Goal: Feedback & Contribution: Contribute content

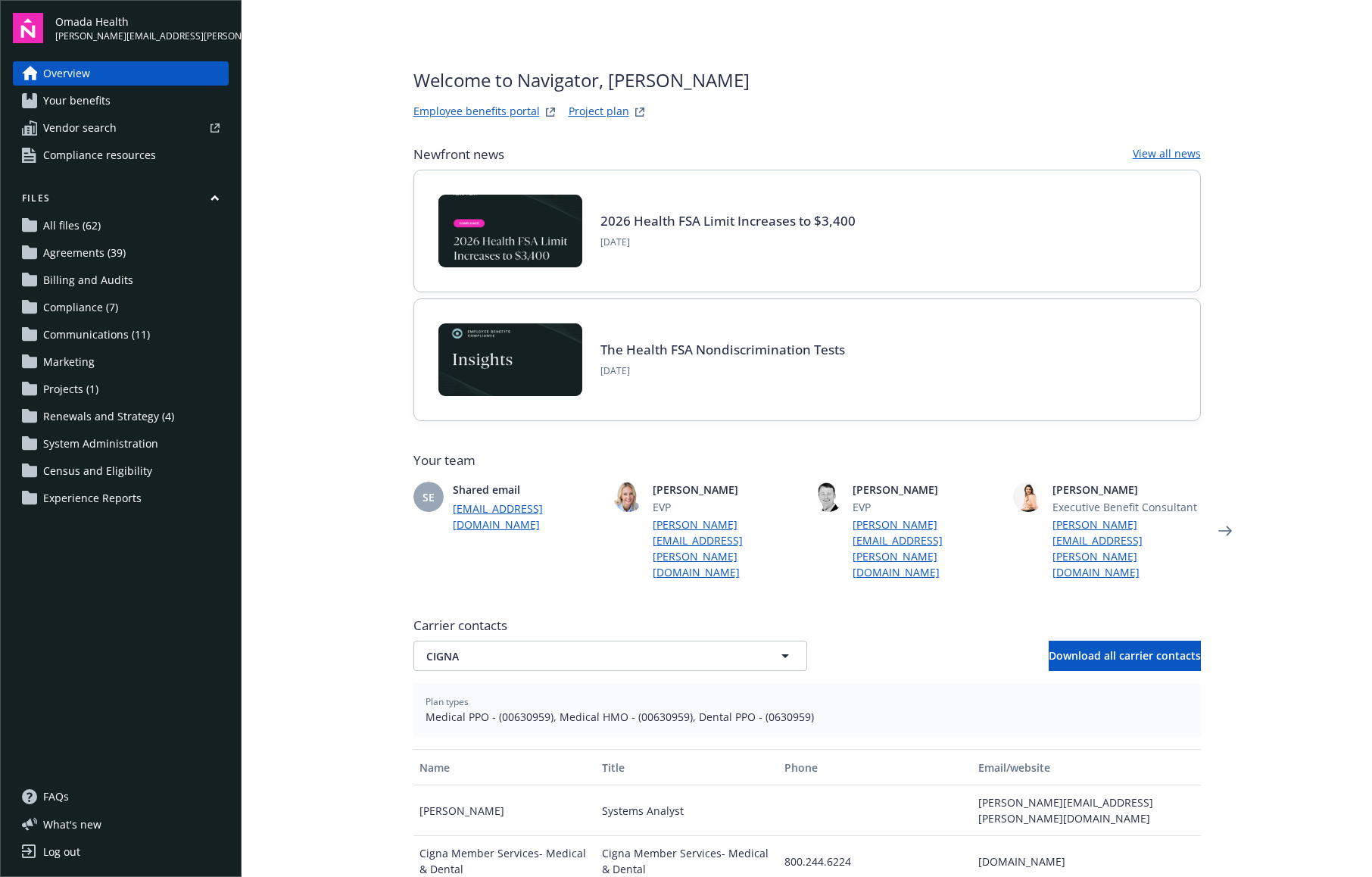
click at [149, 228] on link "All files (62)" at bounding box center [120, 225] width 216 height 25
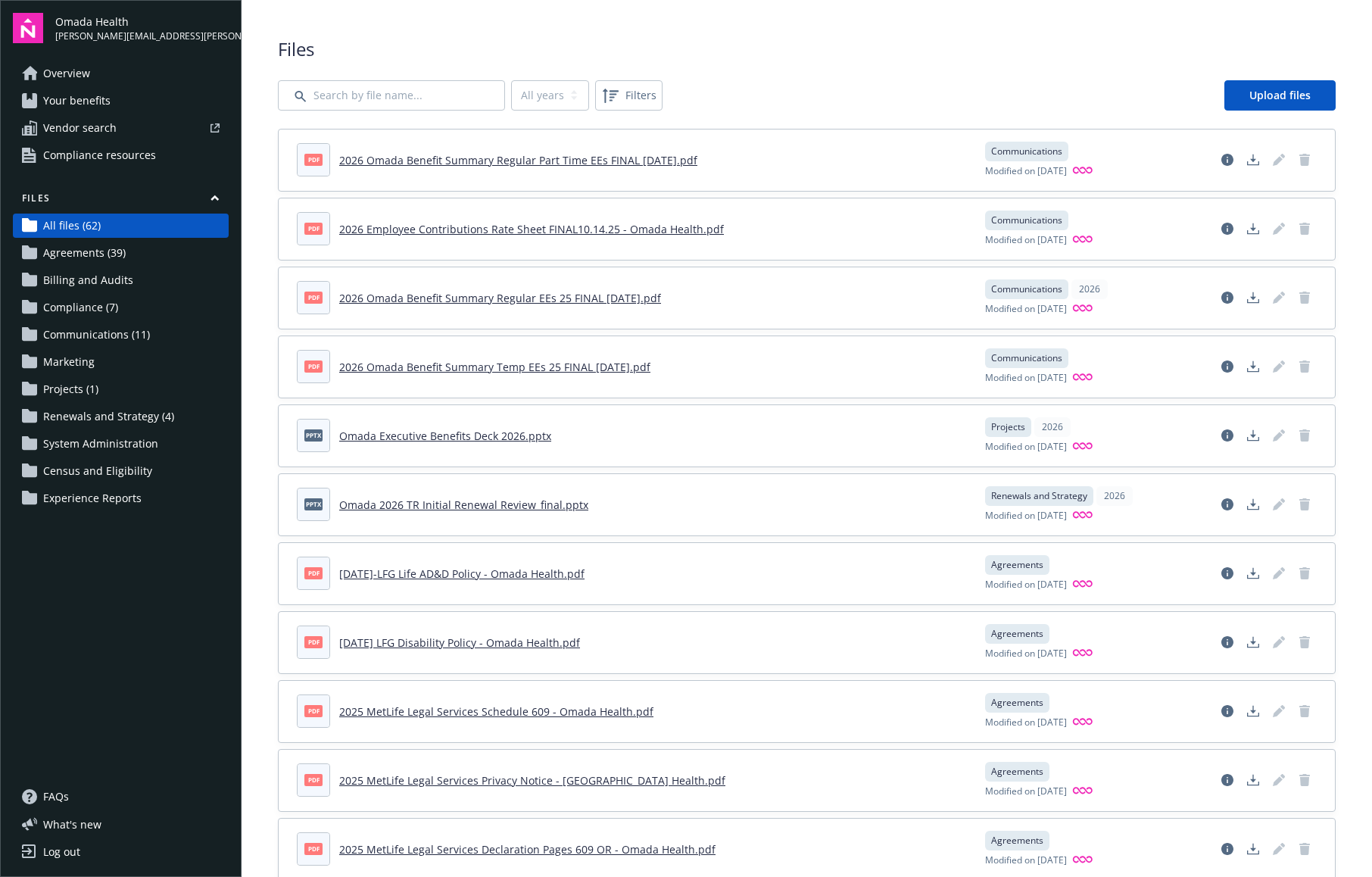
click at [592, 231] on link "2026 Employee Contributions Rate Sheet FINAL10.14.25 - Omada Health.pdf" at bounding box center [531, 229] width 385 height 15
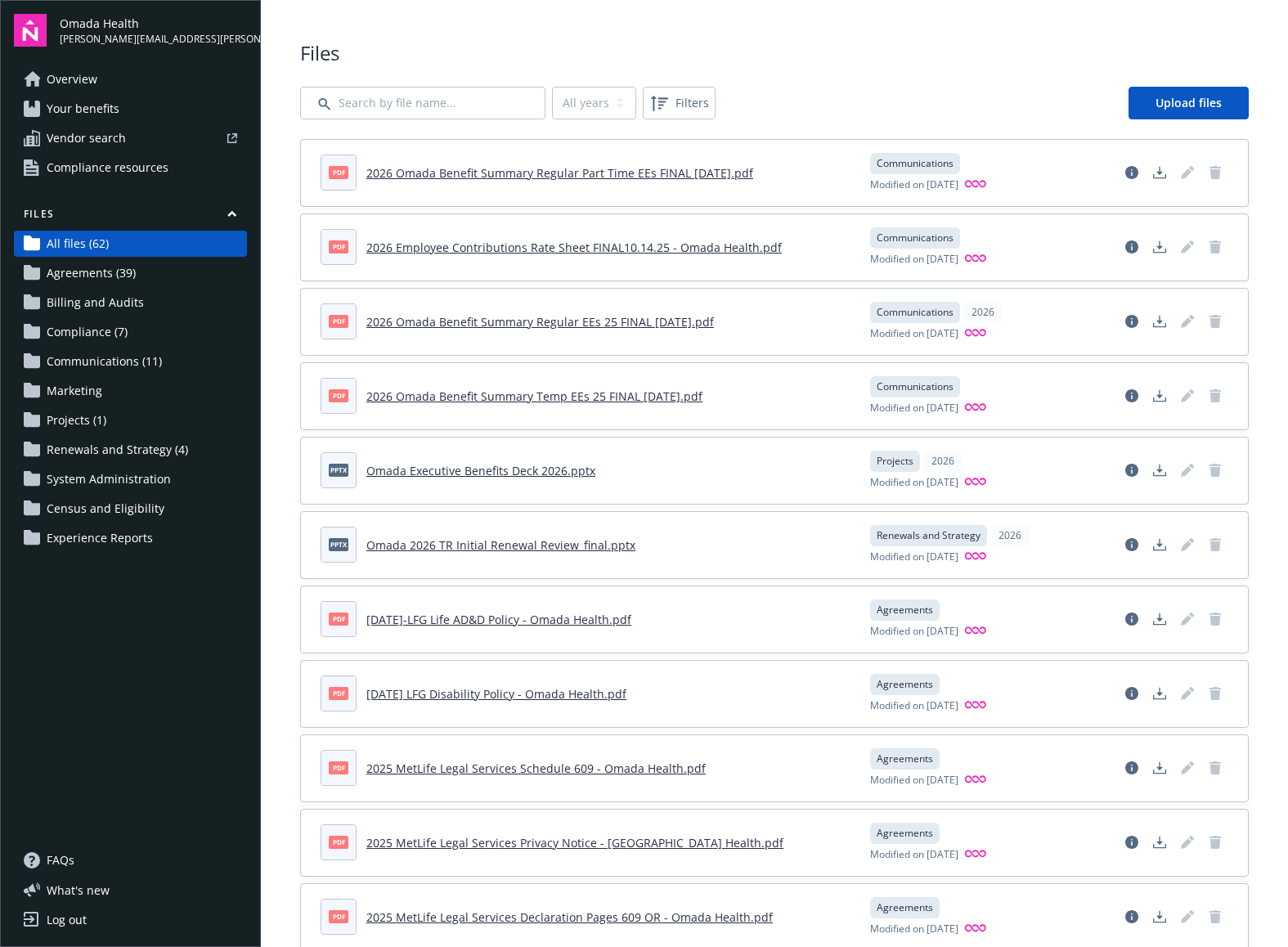
click at [630, 322] on link "2026 Omada Benefit Summary Regular EEs 25 FINAL [DATE].pdf" at bounding box center [540, 322] width 348 height 16
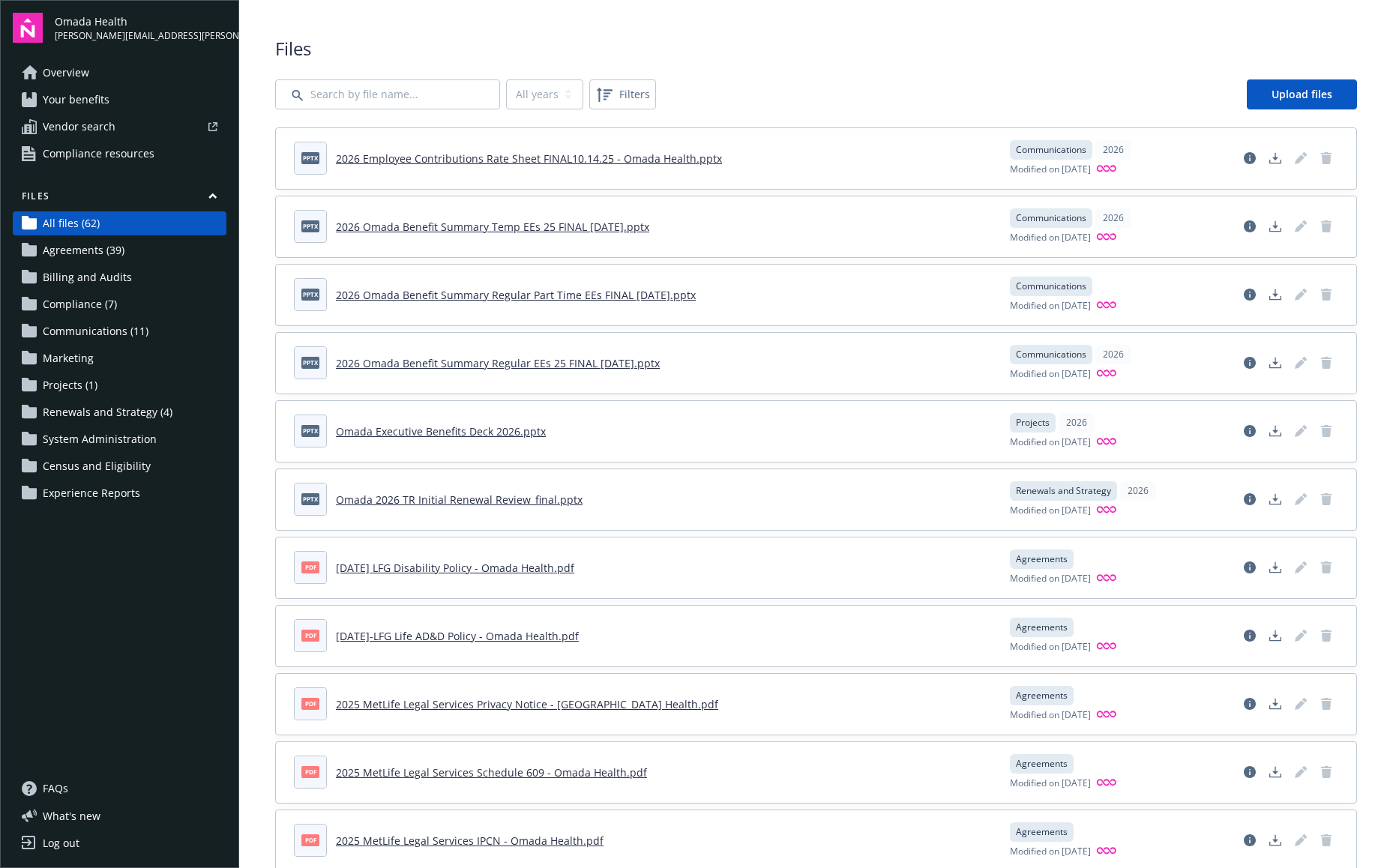
click at [633, 156] on link "2026 Employee Contributions Rate Sheet FINAL10.14.25 - Omada Health.pptx" at bounding box center [529, 159] width 386 height 14
click at [591, 367] on link "2026 Omada Benefit Summary Regular EEs 25 FINAL [DATE].pptx" at bounding box center [497, 364] width 324 height 14
click at [599, 296] on link "2026 Omada Benefit Summary Regular Part Time EEs FINAL [DATE].pptx" at bounding box center [515, 295] width 360 height 14
click at [590, 230] on link "2026 Omada Benefit Summary Temp EEs 25 FINAL [DATE].pptx" at bounding box center [492, 226] width 313 height 14
click at [567, 224] on link "2026 Omada Benefit Summary Temp EEs 25 FINAL [DATE].pptx" at bounding box center [492, 226] width 313 height 14
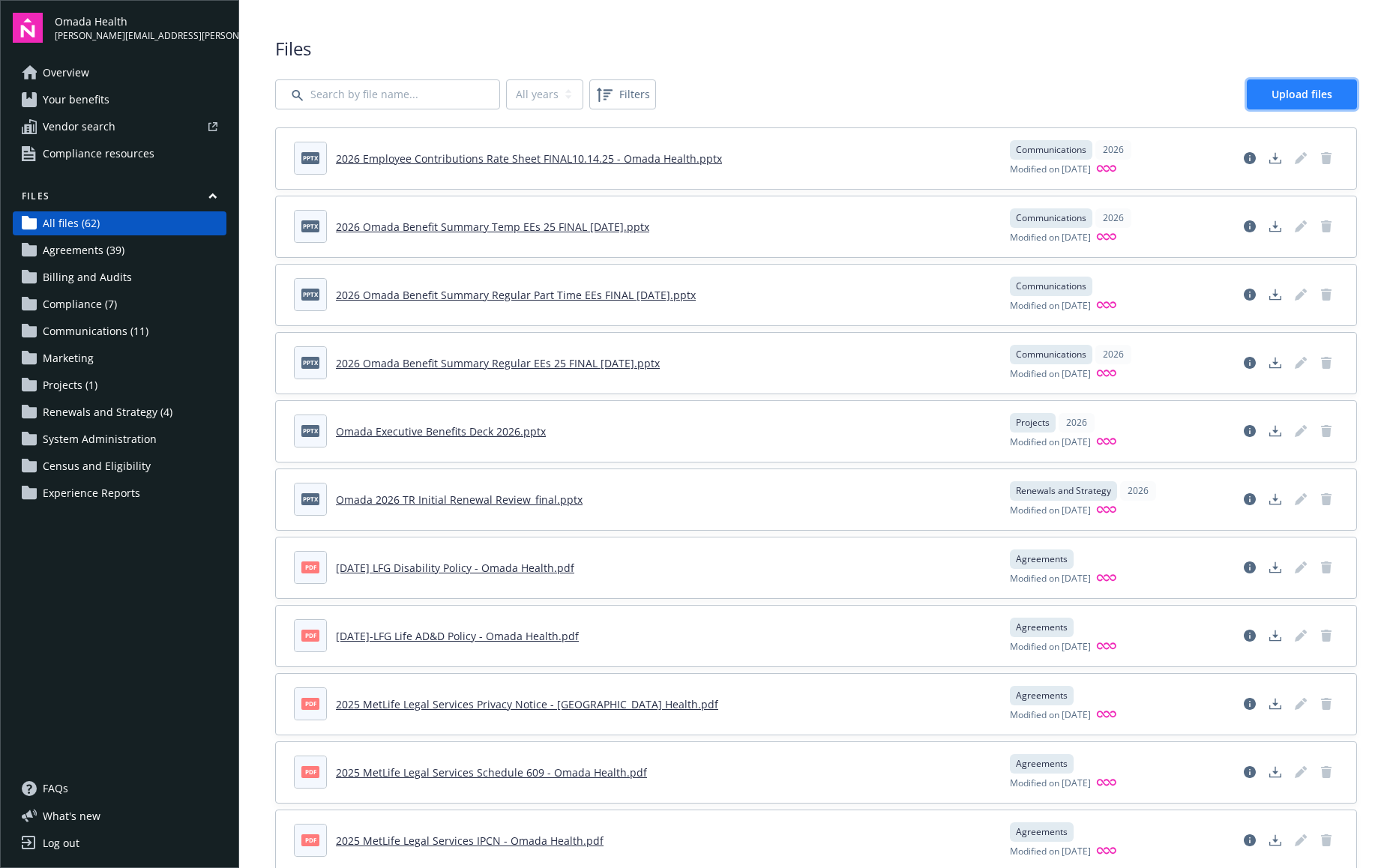
click at [1288, 94] on span "Upload files" at bounding box center [1302, 94] width 60 height 14
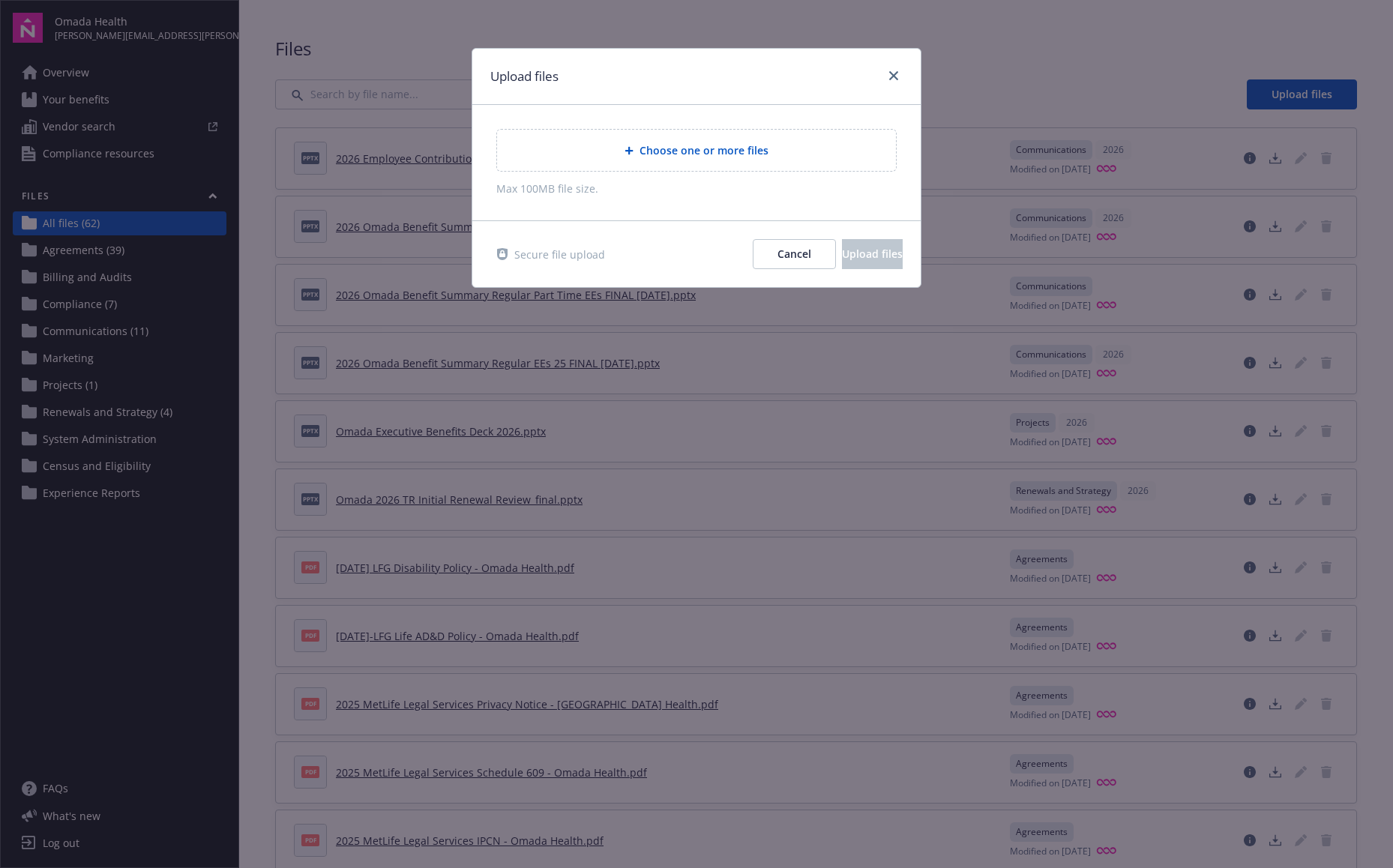
click at [695, 152] on span "Choose one or more files" at bounding box center [704, 150] width 129 height 15
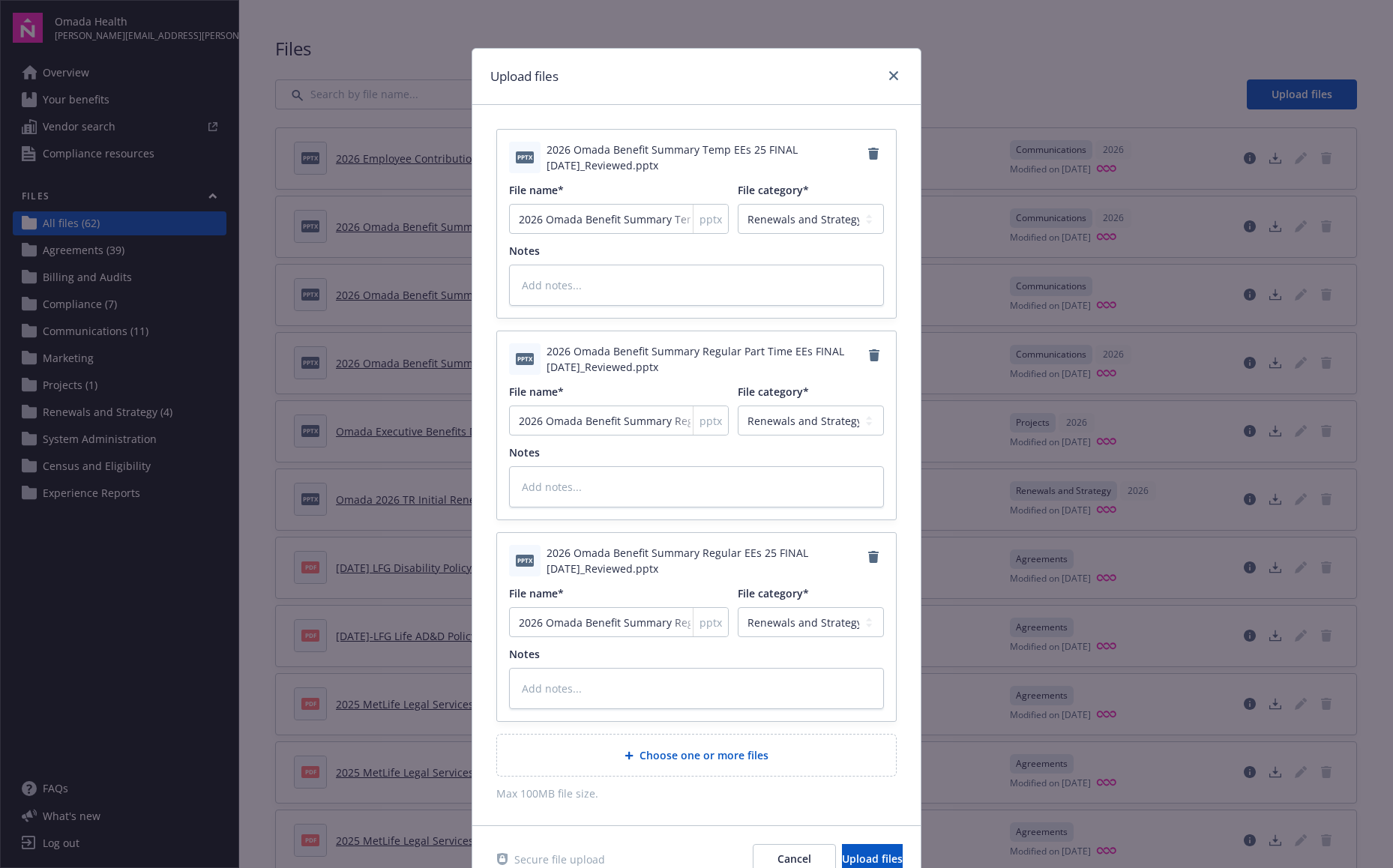
click at [868, 218] on select "Agreements Billing and Audits Census and Eligibility Communications Compliance …" at bounding box center [811, 218] width 146 height 30
click at [863, 217] on select "Agreements Billing and Audits Census and Eligibility Communications Compliance …" at bounding box center [811, 218] width 146 height 30
click at [865, 422] on select "Agreements Billing and Audits Census and Eligibility Communications Compliance …" at bounding box center [811, 420] width 146 height 30
click at [861, 624] on select "Agreements Billing and Audits Census and Eligibility Communications Compliance …" at bounding box center [811, 622] width 146 height 30
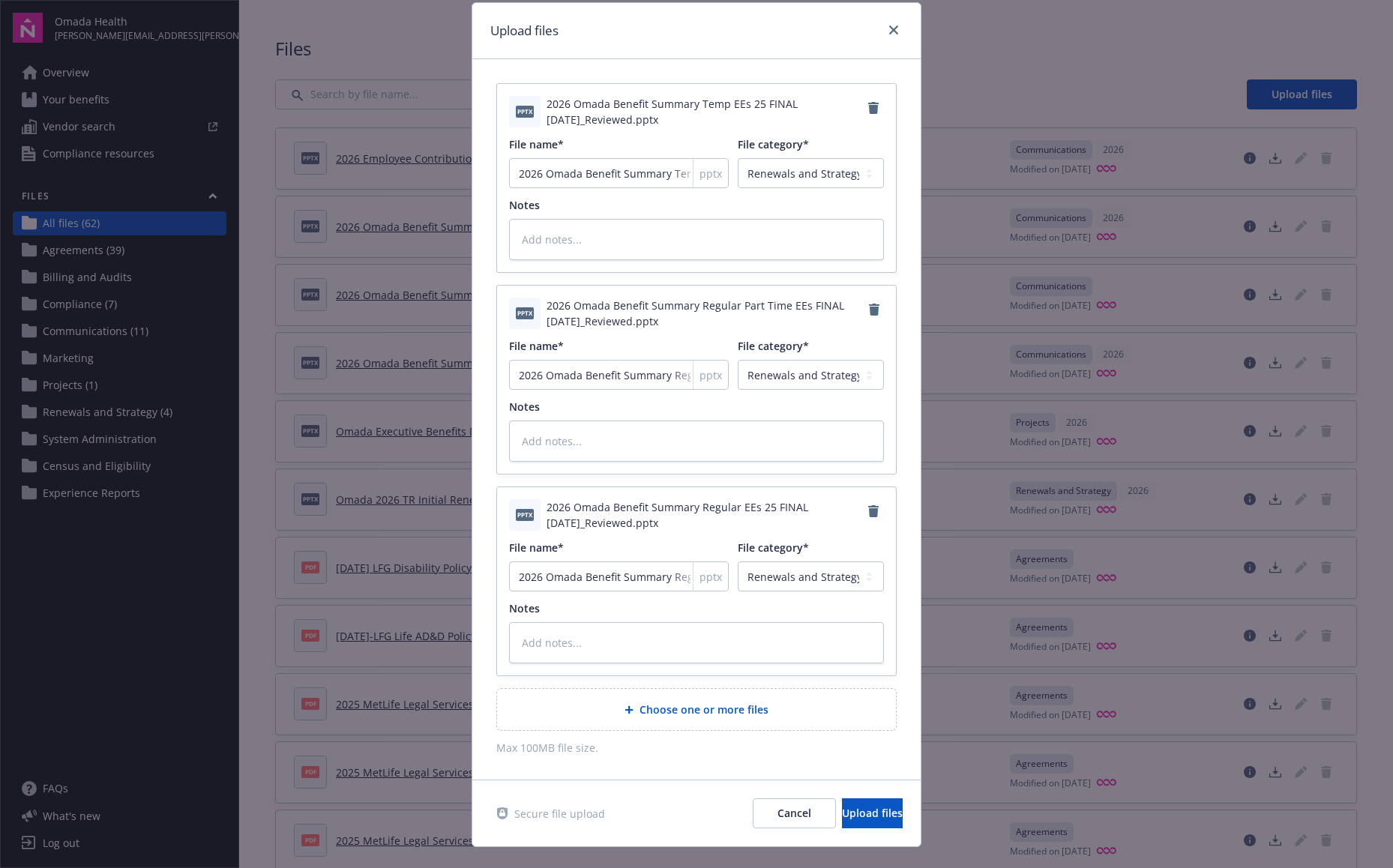
scroll to position [73, 0]
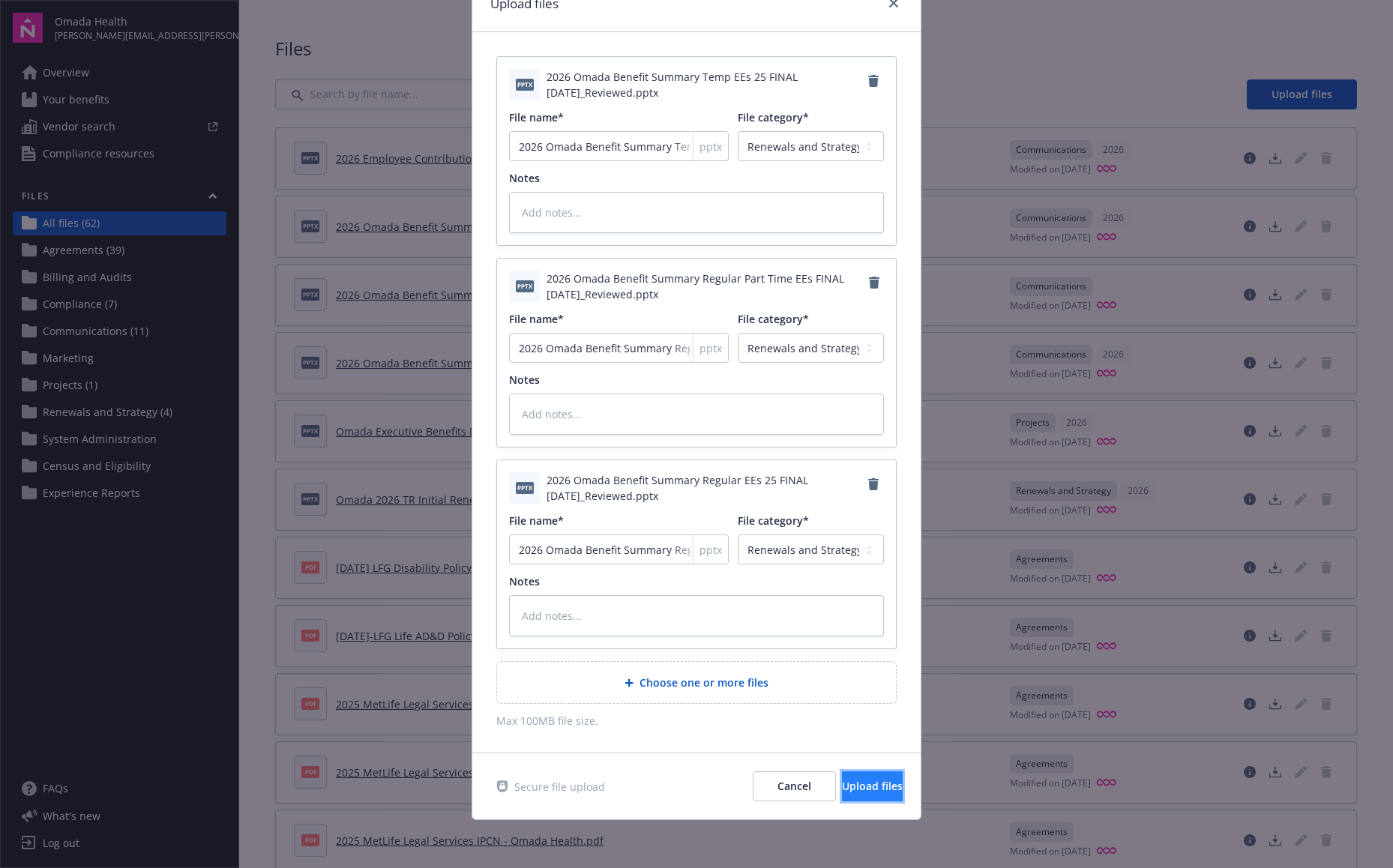
click at [842, 790] on span "Upload files" at bounding box center [872, 786] width 60 height 14
type textarea "x"
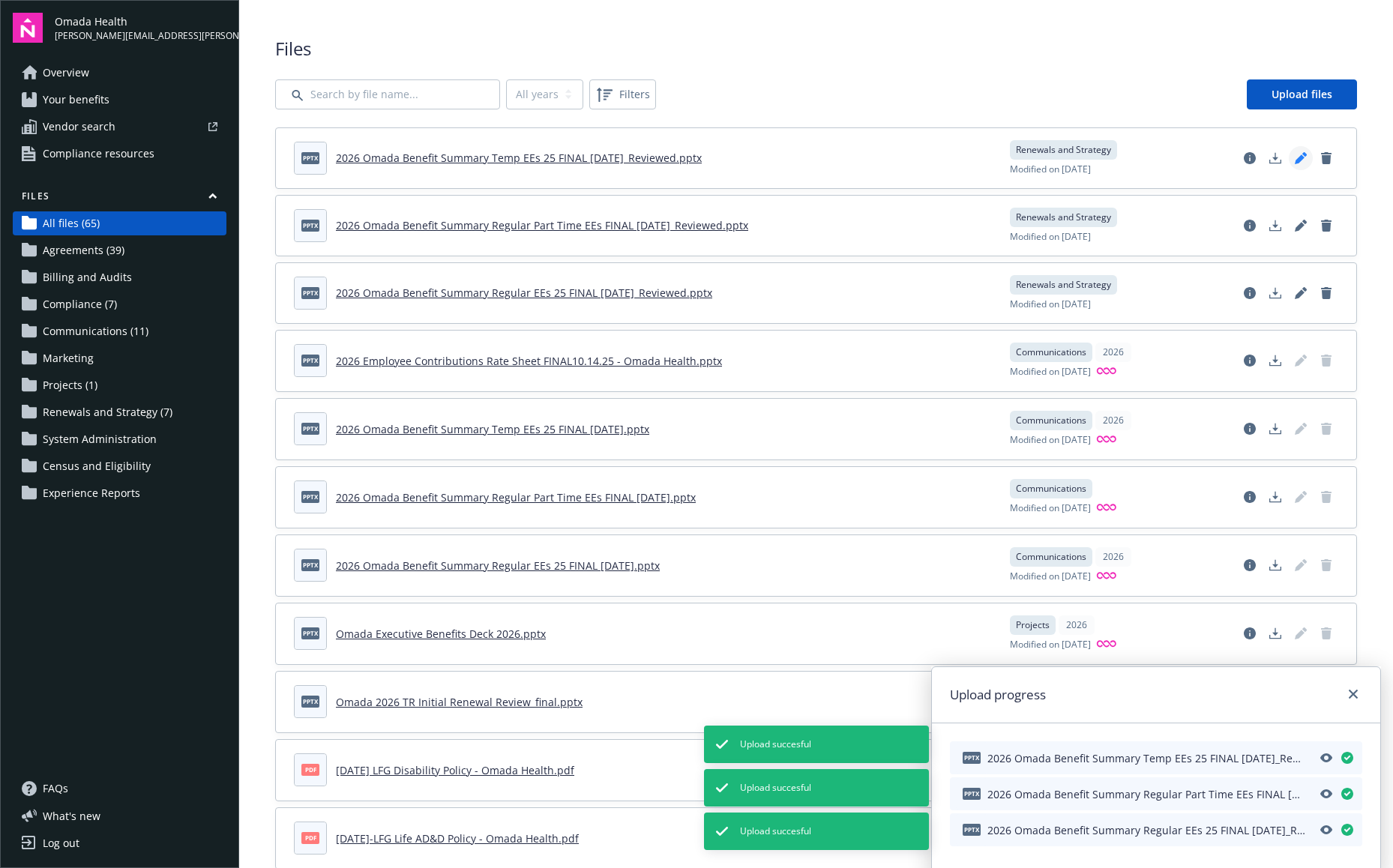
click at [1295, 162] on icon "Edit document" at bounding box center [1300, 159] width 10 height 10
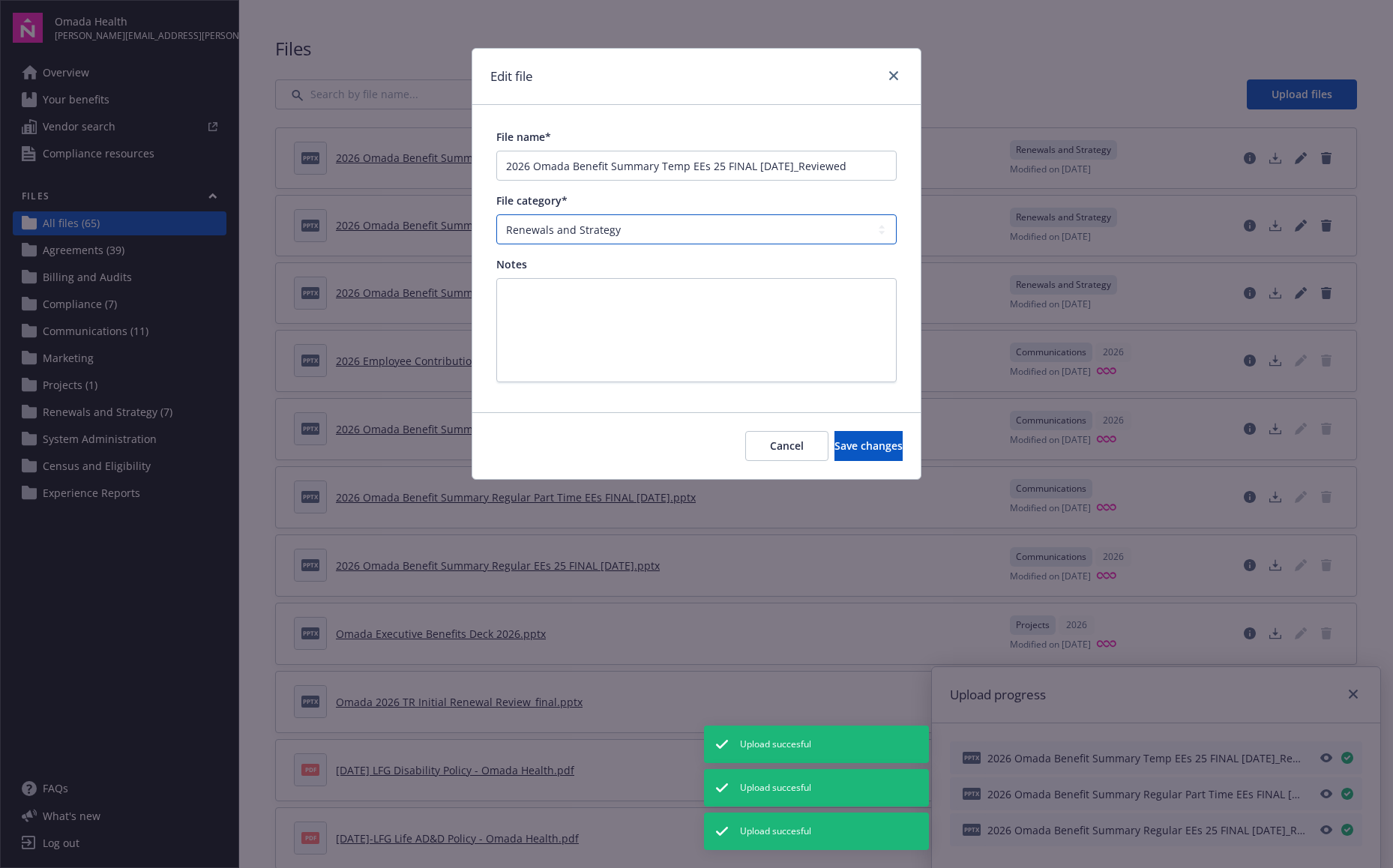
click at [761, 227] on select "All categories Agreements Billing and Audits Census and Eligibility Communicati…" at bounding box center [697, 229] width 401 height 30
select select "Communication"
click at [497, 215] on select "All categories Agreements Billing and Audits Census and Eligibility Communicati…" at bounding box center [697, 229] width 401 height 30
click at [866, 446] on span "Save changes" at bounding box center [869, 446] width 69 height 14
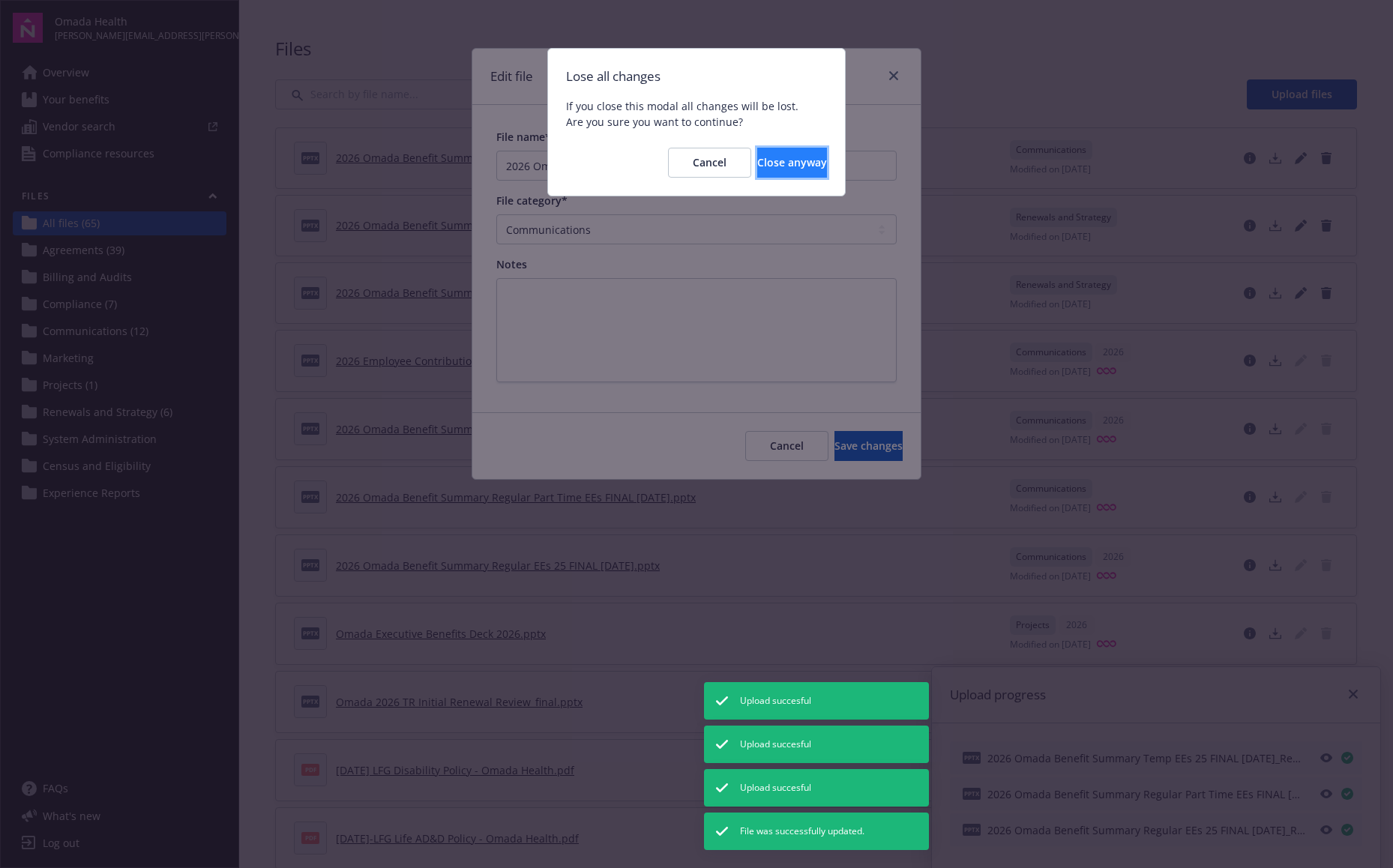
click at [776, 170] on button "Close anyway" at bounding box center [792, 162] width 70 height 30
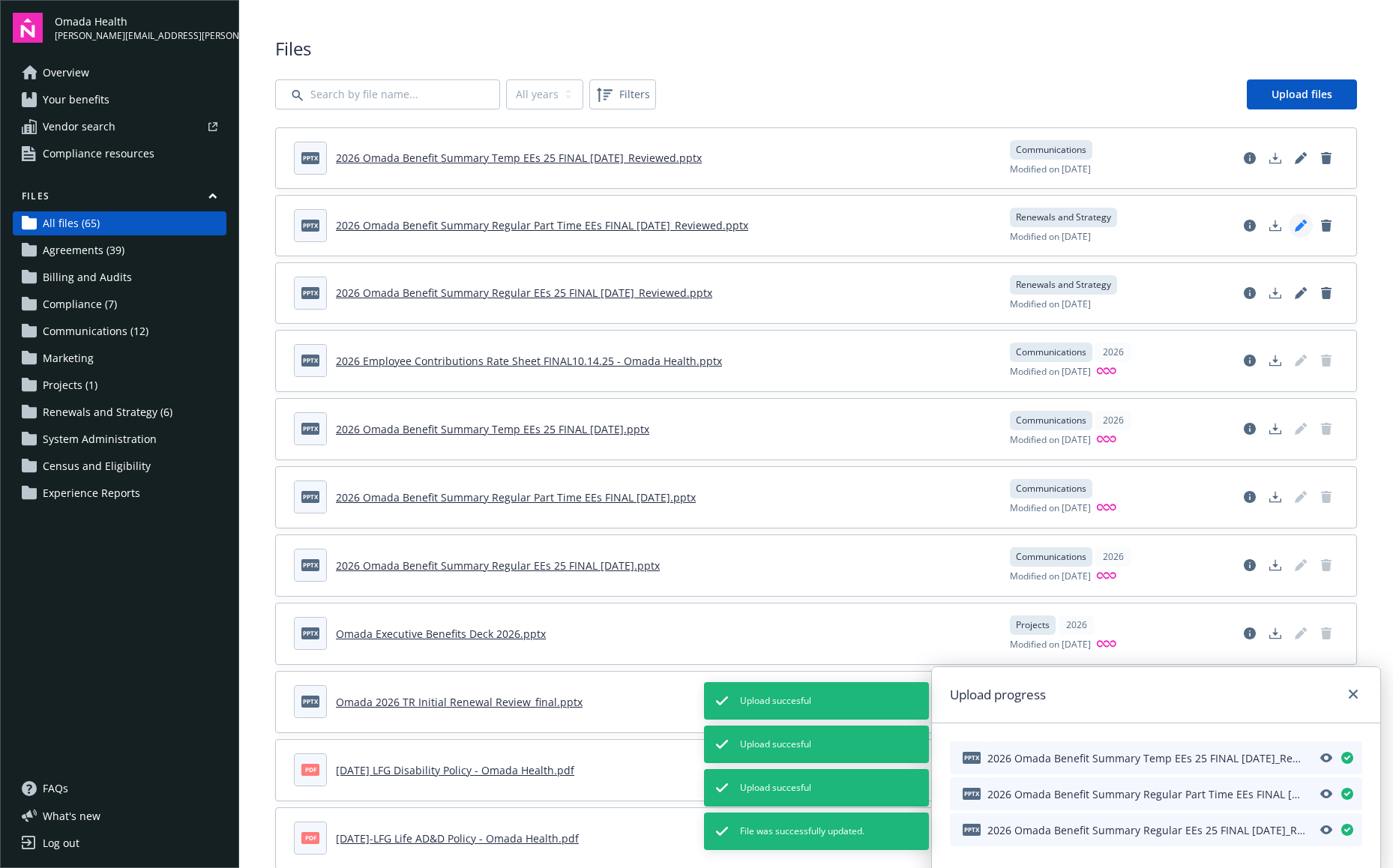
click at [1293, 233] on link "Edit document" at bounding box center [1301, 226] width 24 height 24
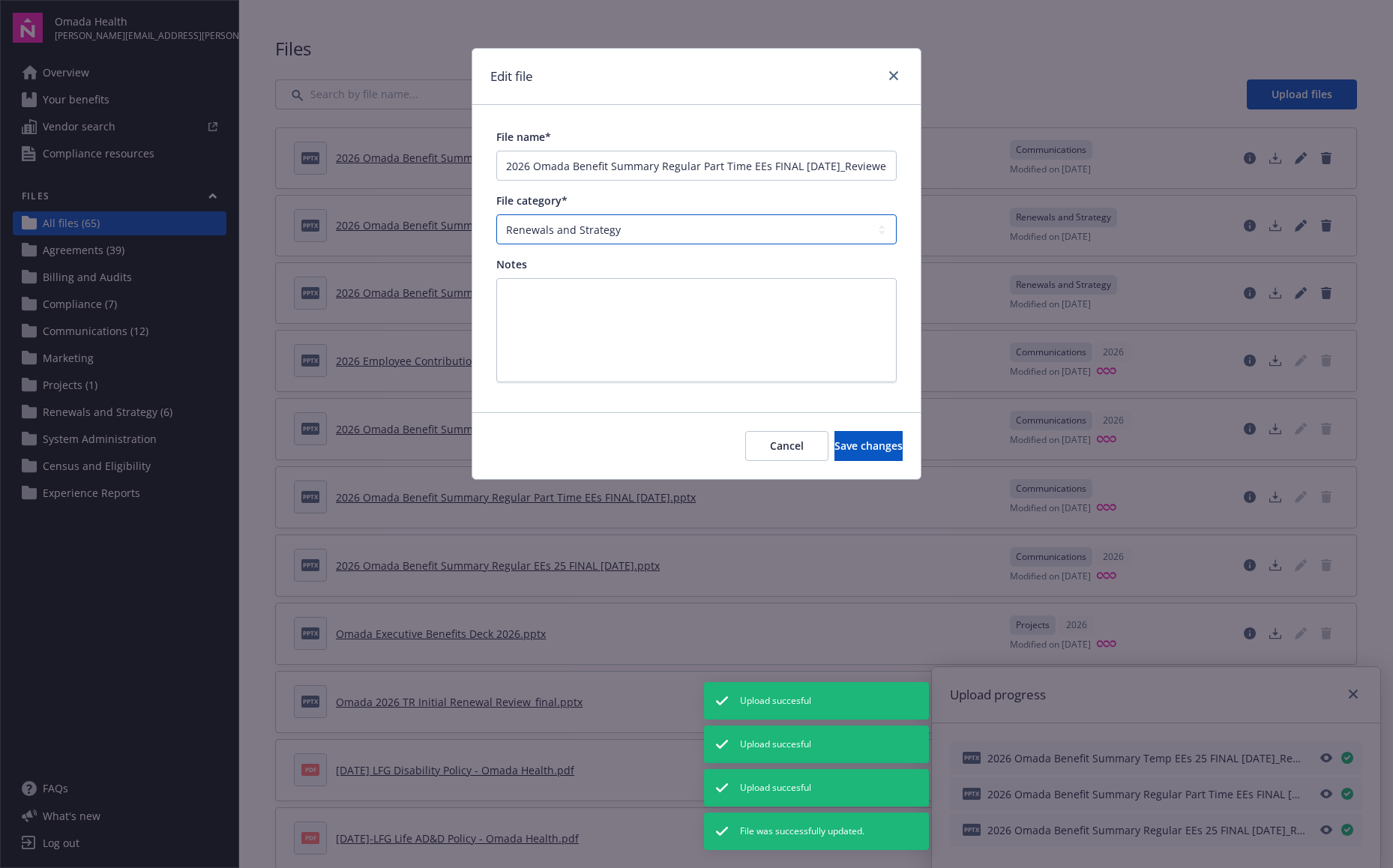
click at [747, 215] on select "All categories Agreements Billing and Audits Census and Eligibility Communicati…" at bounding box center [697, 229] width 401 height 30
select select "Communication"
click at [497, 215] on select "All categories Agreements Billing and Audits Census and Eligibility Communicati…" at bounding box center [697, 229] width 401 height 30
click at [831, 429] on div "Cancel Save changes" at bounding box center [696, 446] width 449 height 66
click at [835, 435] on button "Save changes" at bounding box center [869, 446] width 69 height 30
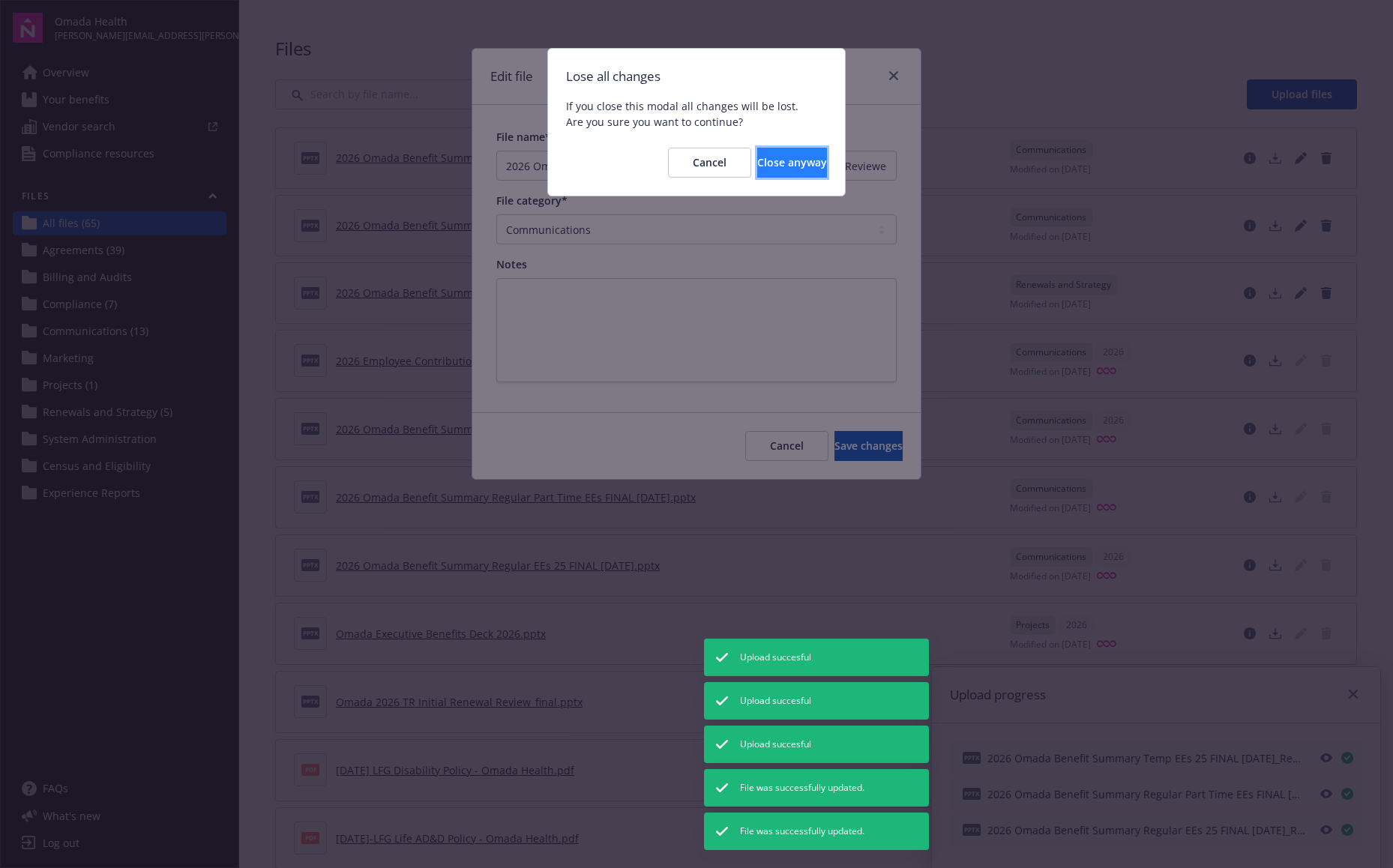
click at [805, 158] on button "Close anyway" at bounding box center [792, 162] width 70 height 30
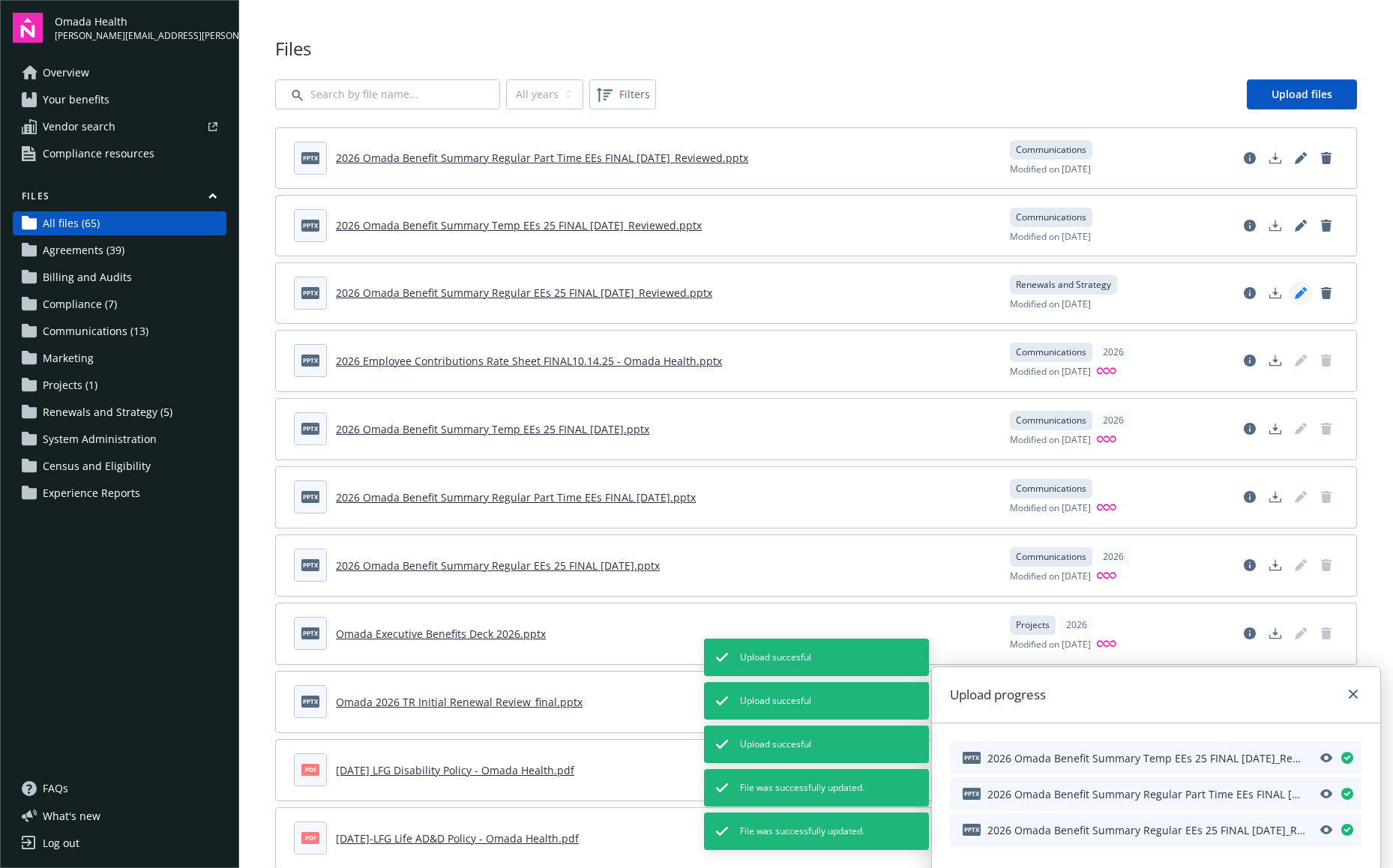
click at [1295, 295] on icon "Edit document" at bounding box center [1301, 292] width 12 height 12
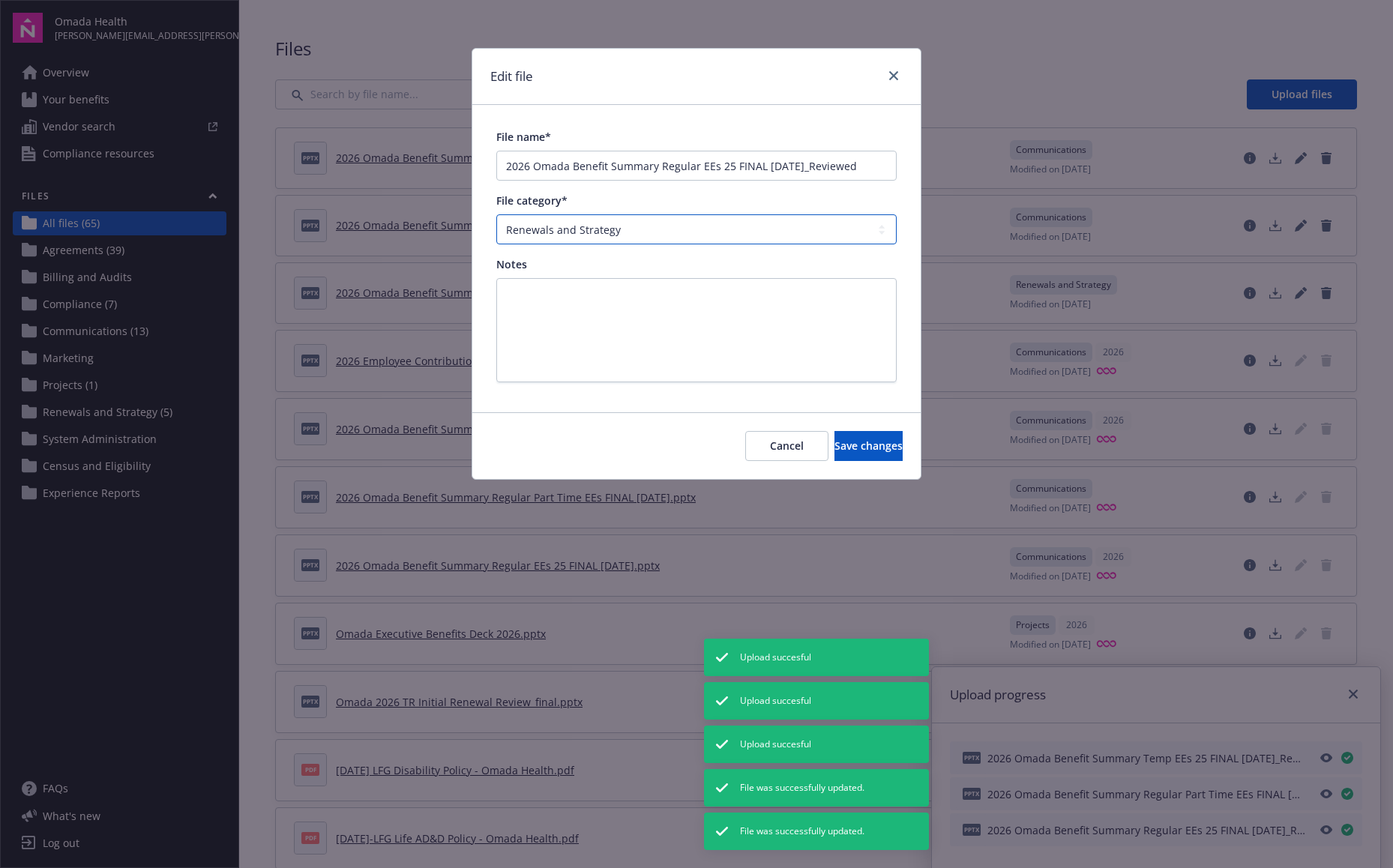
click at [756, 229] on select "All categories Agreements Billing and Audits Census and Eligibility Communicati…" at bounding box center [697, 229] width 401 height 30
select select "Communication"
click at [497, 215] on select "All categories Agreements Billing and Audits Census and Eligibility Communicati…" at bounding box center [697, 229] width 401 height 30
click at [835, 445] on span "Save changes" at bounding box center [869, 446] width 69 height 14
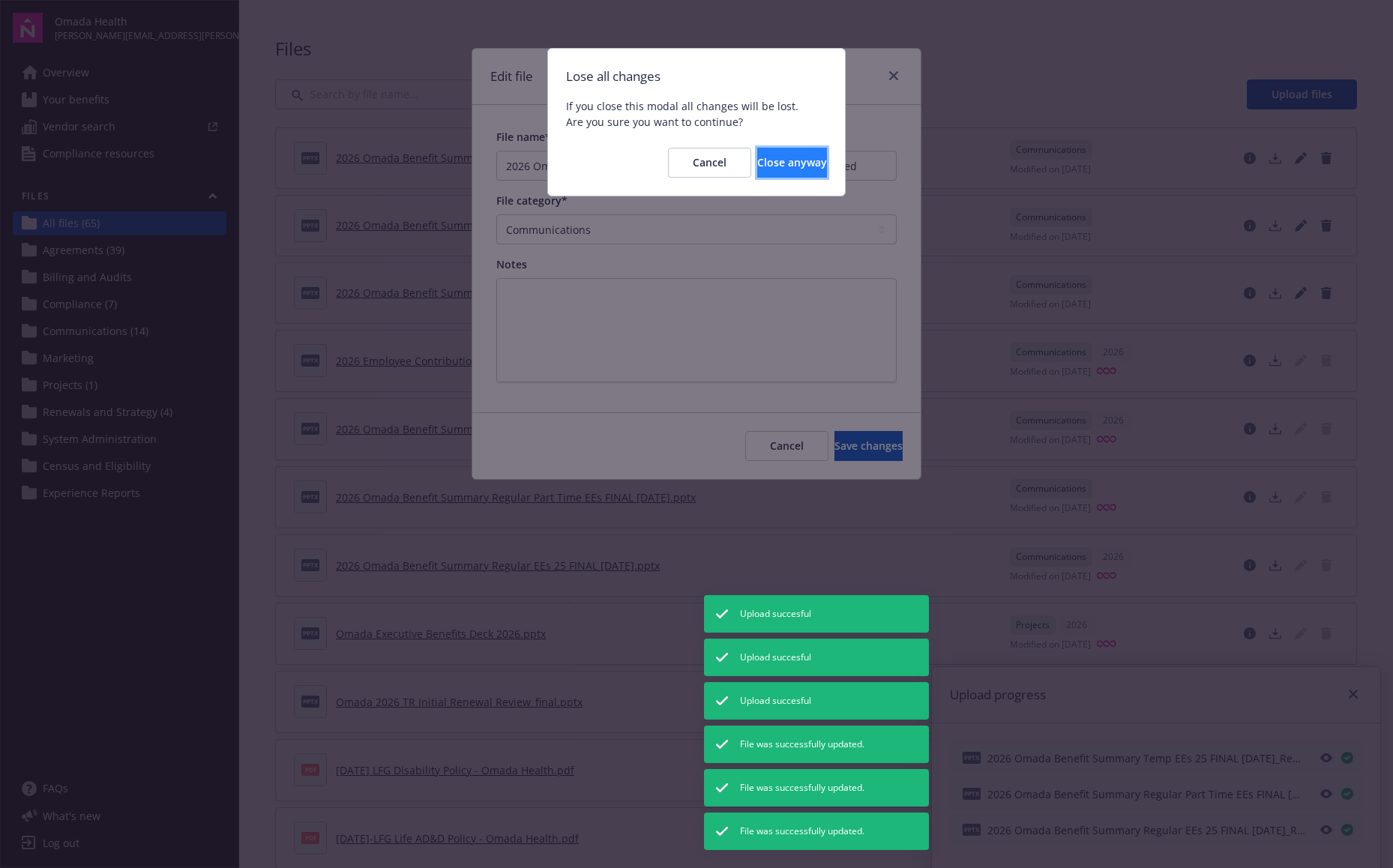
click at [803, 165] on button "Close anyway" at bounding box center [792, 162] width 70 height 30
